Goal: Find specific page/section: Find specific page/section

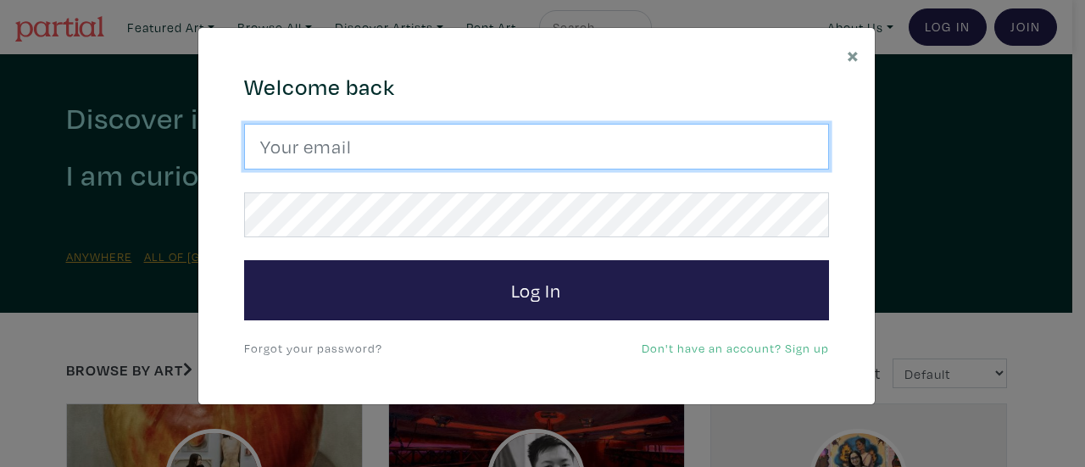
type input "[EMAIL_ADDRESS][DOMAIN_NAME]"
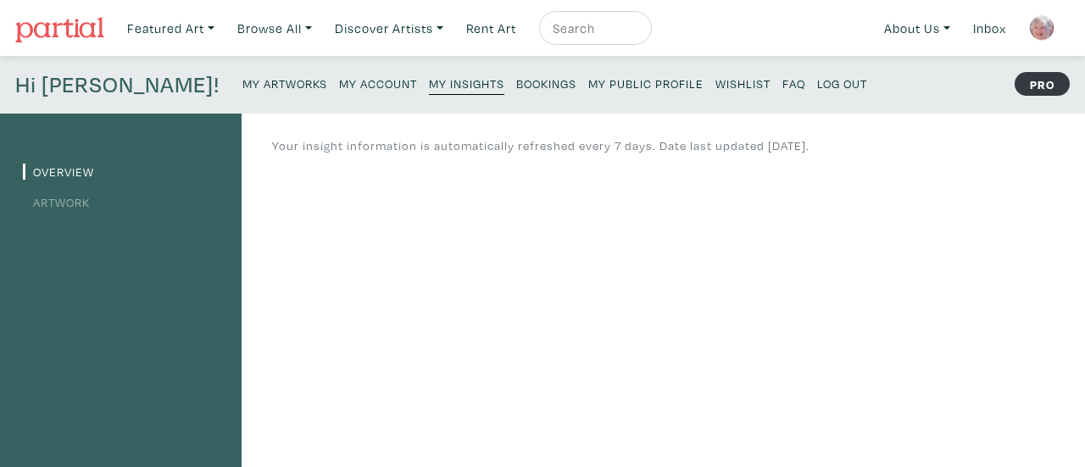
click at [243, 83] on small "My Artworks" at bounding box center [285, 83] width 85 height 16
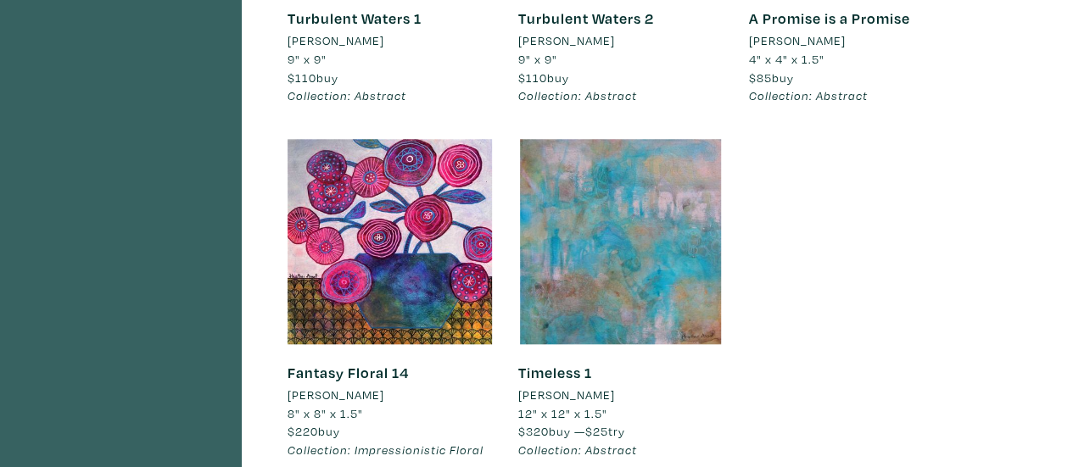
scroll to position [763, 0]
